Goal: Register for event/course

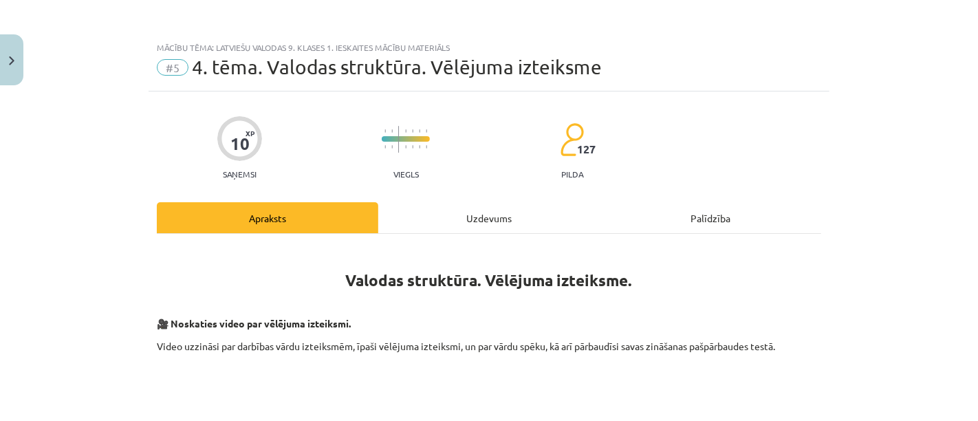
scroll to position [677, 0]
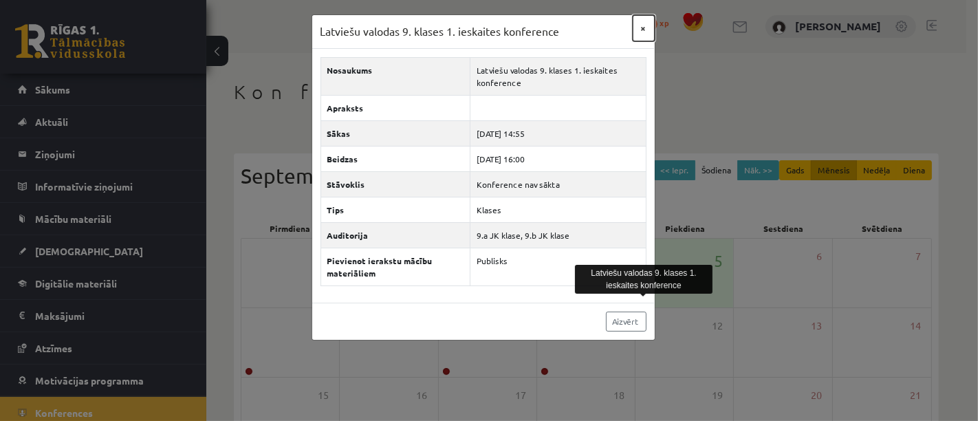
click at [640, 32] on button "×" at bounding box center [643, 28] width 22 height 26
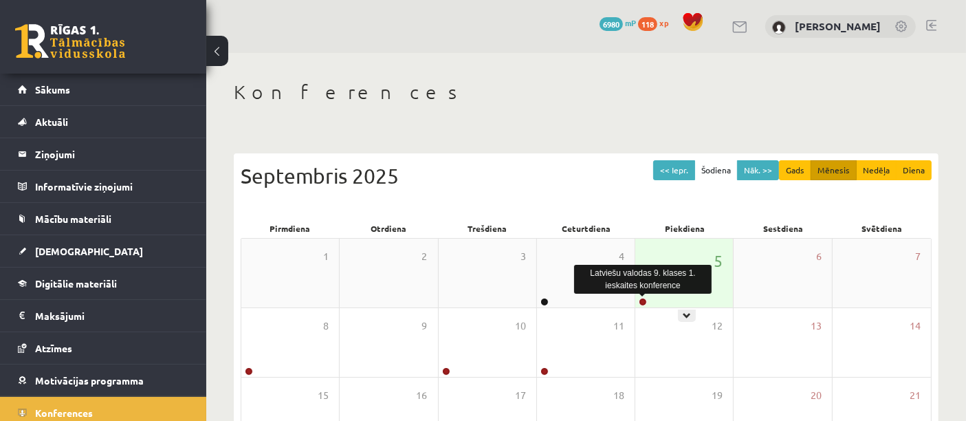
click at [642, 303] on link at bounding box center [643, 302] width 8 height 8
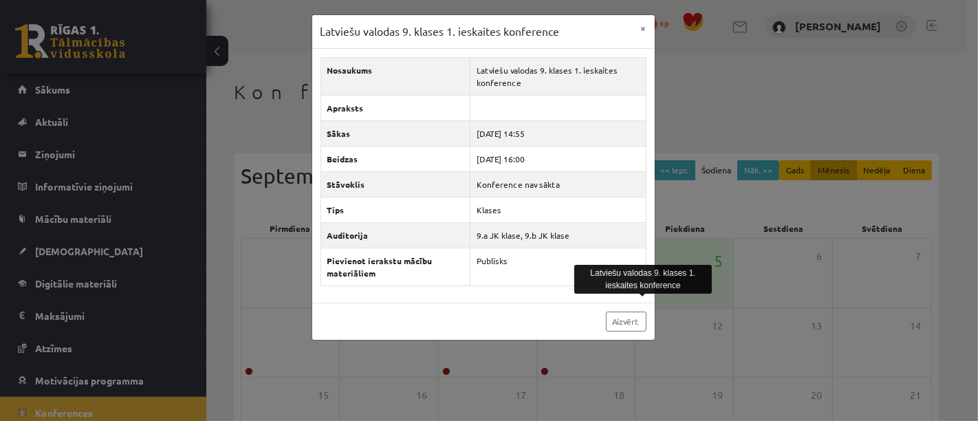
click at [760, 86] on div "Latviešu valodas 9. klases 1. ieskaites konference × Nosaukums Latviešu valodas…" at bounding box center [489, 210] width 978 height 421
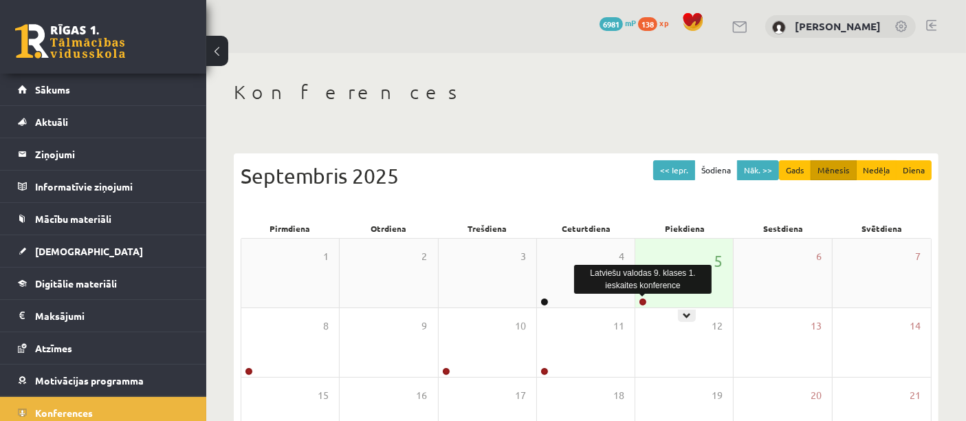
click at [642, 303] on link at bounding box center [643, 302] width 8 height 8
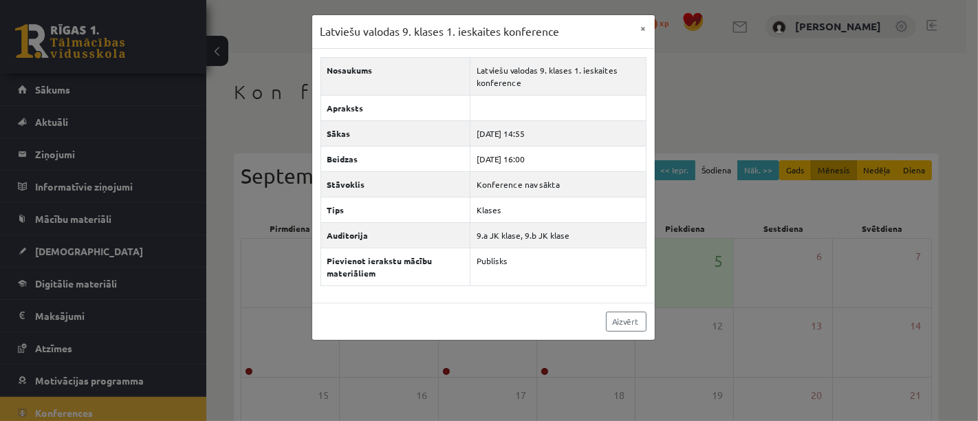
click at [878, 95] on div "Latviešu valodas 9. klases 1. ieskaites konference × Nosaukums Latviešu valodas…" at bounding box center [489, 210] width 978 height 421
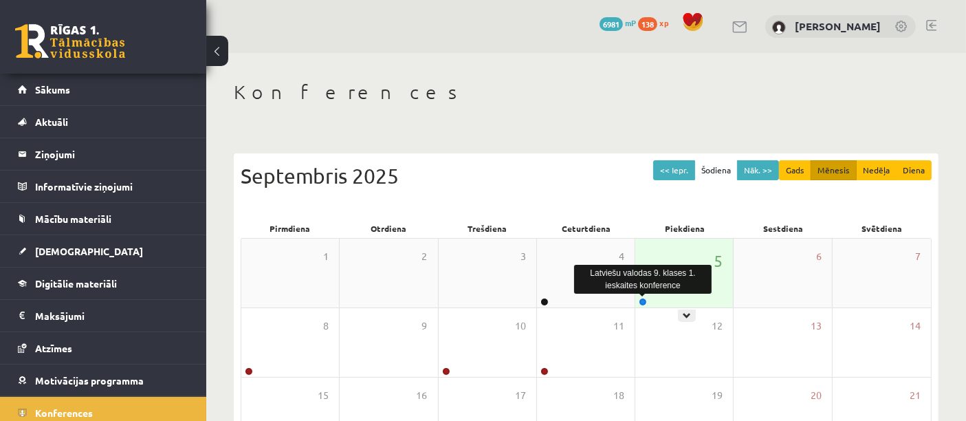
click at [642, 302] on link at bounding box center [643, 302] width 8 height 8
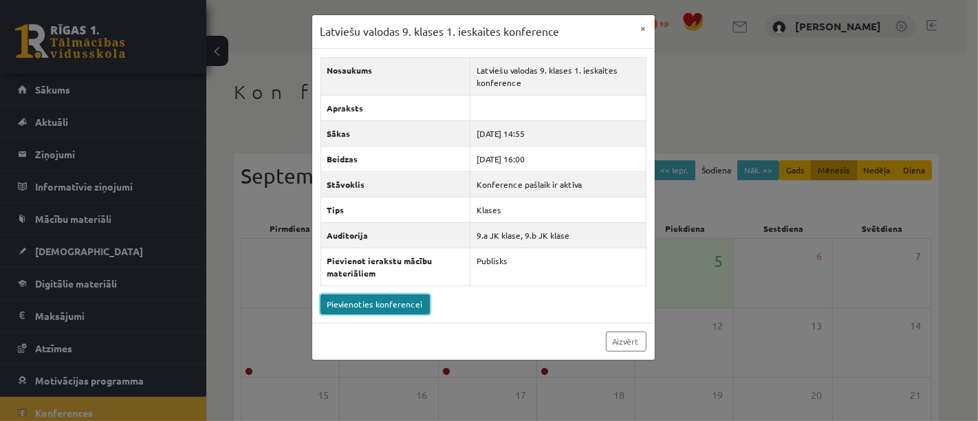
click at [398, 297] on link "Pievienoties konferencei" at bounding box center [374, 304] width 109 height 20
